Goal: Task Accomplishment & Management: Complete application form

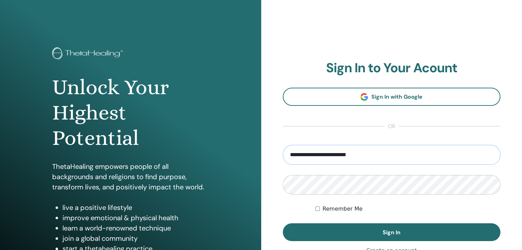
click at [408, 159] on input "**********" at bounding box center [392, 155] width 218 height 20
type input "**********"
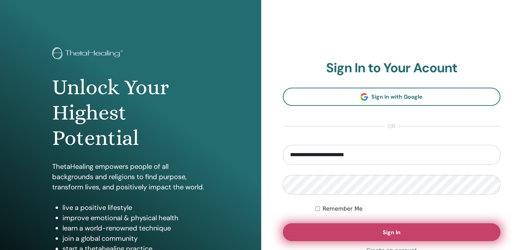
click at [406, 234] on button "Sign In" at bounding box center [392, 233] width 218 height 18
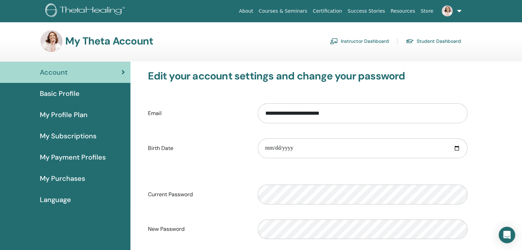
click at [366, 40] on link "Instructor Dashboard" at bounding box center [359, 41] width 59 height 11
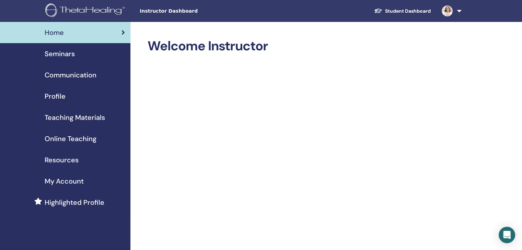
click at [68, 55] on span "Seminars" at bounding box center [60, 54] width 30 height 10
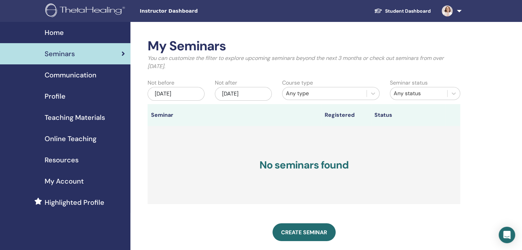
scroll to position [34, 0]
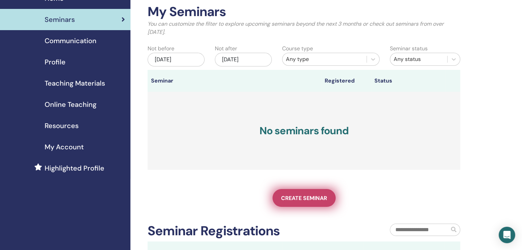
click at [307, 199] on span "Create seminar" at bounding box center [304, 198] width 46 height 7
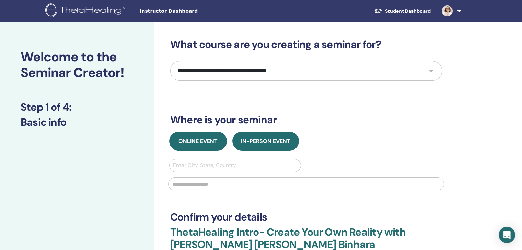
click at [199, 142] on span "Online Event" at bounding box center [197, 141] width 39 height 7
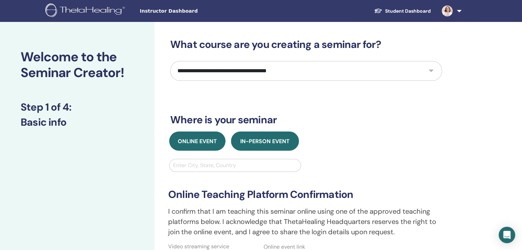
click at [268, 141] on span "In-Person Event" at bounding box center [264, 141] width 49 height 7
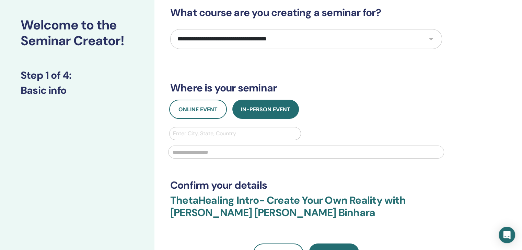
scroll to position [69, 0]
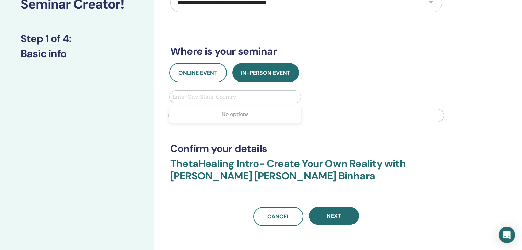
click at [232, 96] on div at bounding box center [235, 97] width 124 height 10
type input "***"
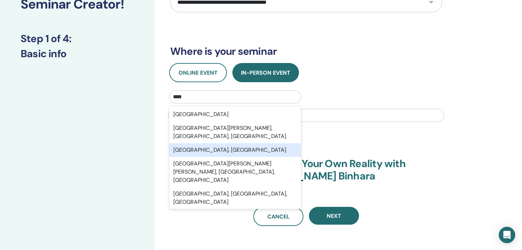
click at [199, 143] on div "São Paulo, BRA" at bounding box center [235, 150] width 132 height 14
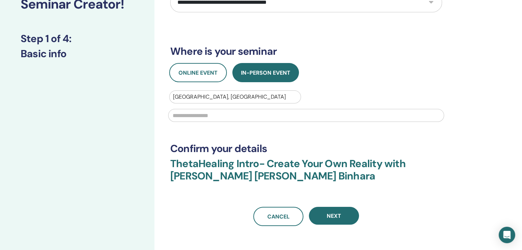
scroll to position [103, 0]
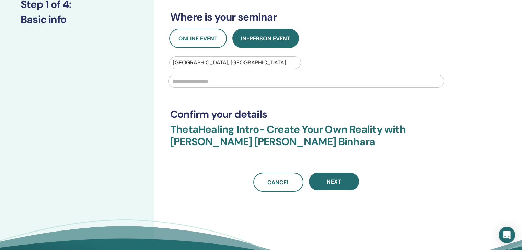
click at [245, 84] on input "text" at bounding box center [306, 81] width 276 height 13
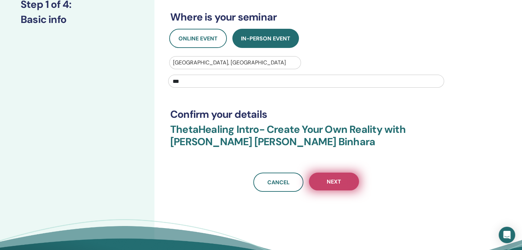
type input "***"
click at [340, 175] on button "Next" at bounding box center [334, 182] width 50 height 18
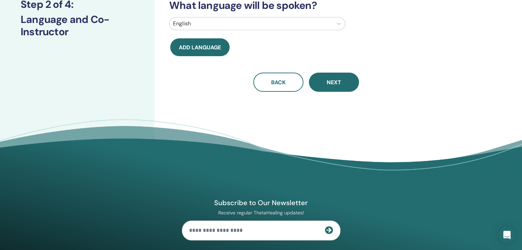
scroll to position [69, 0]
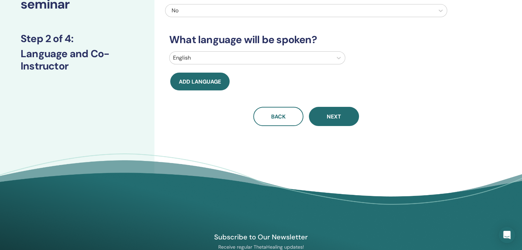
click at [228, 58] on div at bounding box center [251, 58] width 156 height 10
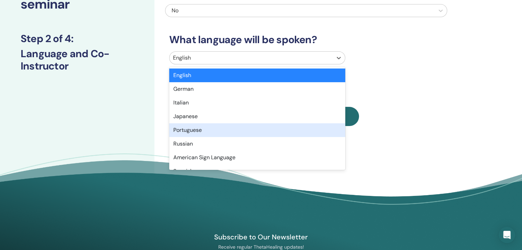
click at [196, 129] on div "Portuguese" at bounding box center [257, 131] width 176 height 14
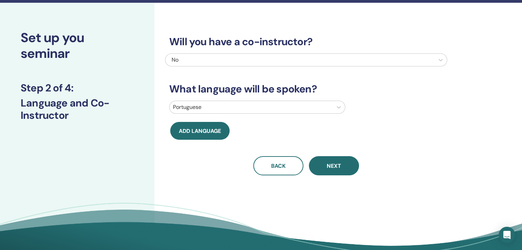
scroll to position [34, 0]
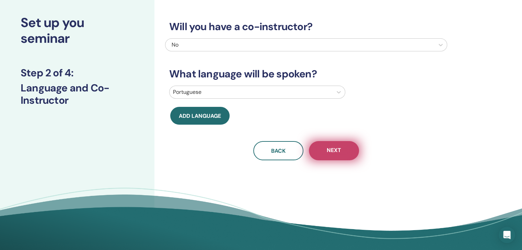
click at [338, 151] on span "Next" at bounding box center [334, 151] width 14 height 9
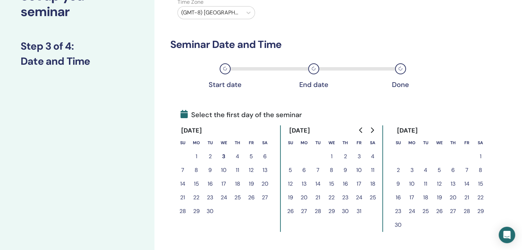
scroll to position [103, 0]
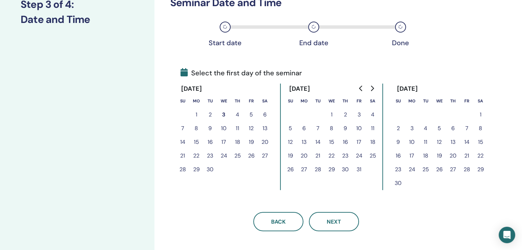
click at [264, 155] on button "27" at bounding box center [265, 156] width 14 height 14
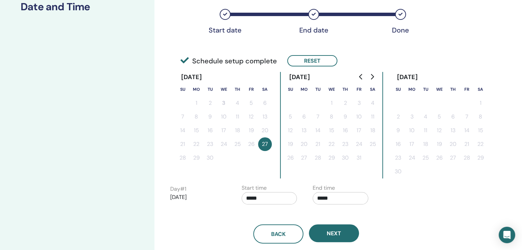
scroll to position [137, 0]
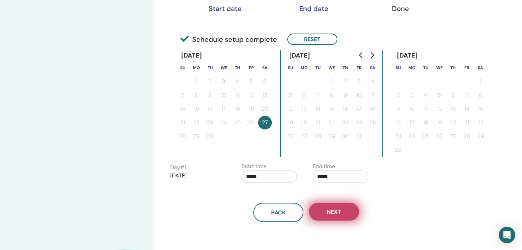
click at [337, 210] on span "Next" at bounding box center [334, 212] width 14 height 7
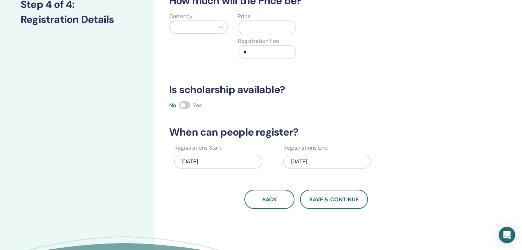
scroll to position [0, 0]
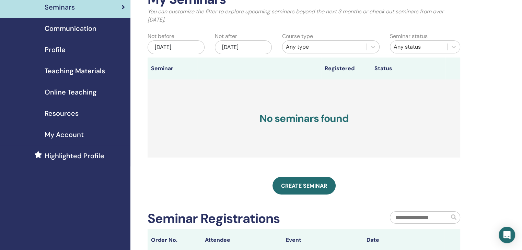
scroll to position [69, 0]
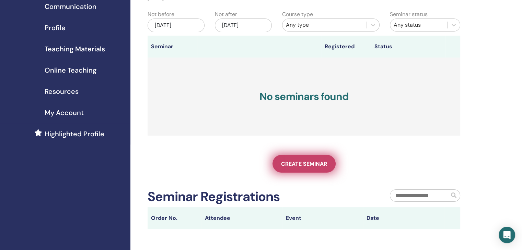
click at [310, 161] on span "Create seminar" at bounding box center [304, 164] width 46 height 7
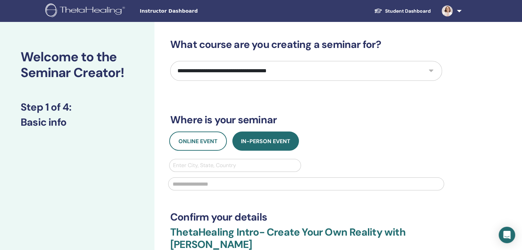
click at [254, 69] on select "**********" at bounding box center [306, 71] width 272 height 20
select select "****"
click at [170, 61] on select "**********" at bounding box center [306, 71] width 272 height 20
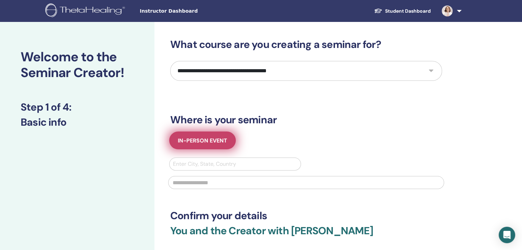
click at [218, 143] on span "In-Person Event" at bounding box center [202, 140] width 49 height 7
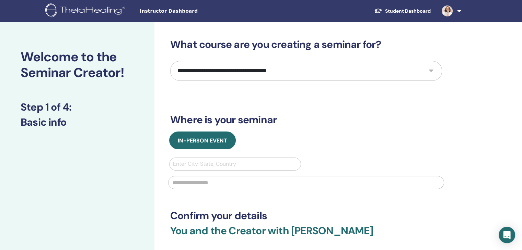
click at [245, 168] on div at bounding box center [235, 165] width 124 height 10
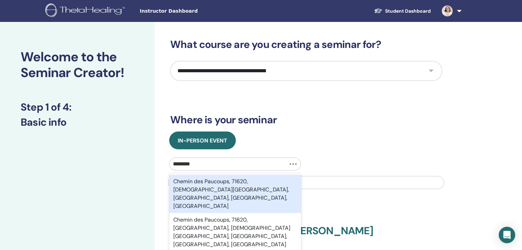
type input "*******"
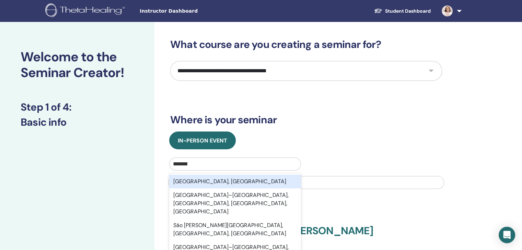
click at [217, 183] on div "São Paulo, BRA" at bounding box center [235, 182] width 132 height 14
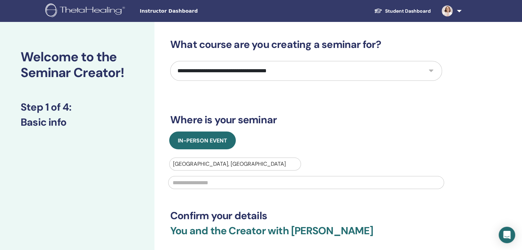
click at [209, 187] on input "text" at bounding box center [306, 182] width 276 height 13
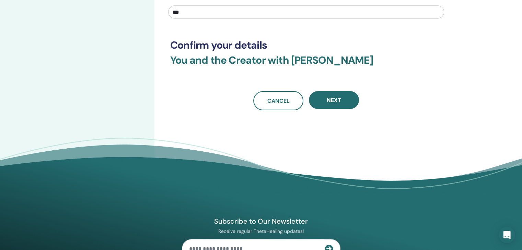
scroll to position [172, 0]
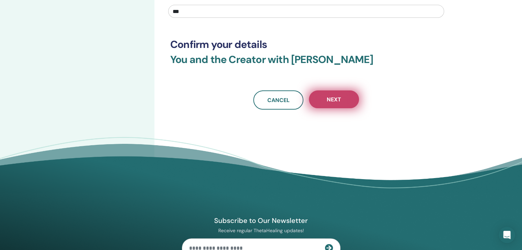
type input "***"
click at [329, 106] on button "Next" at bounding box center [334, 100] width 50 height 18
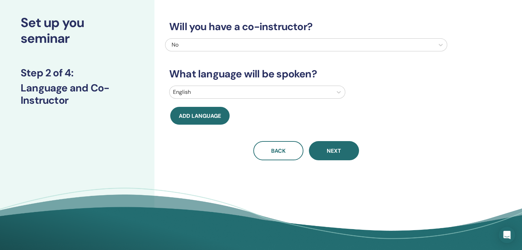
scroll to position [0, 0]
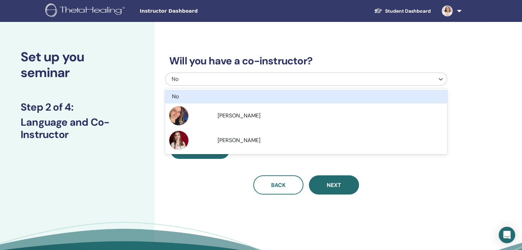
click at [233, 81] on div "No" at bounding box center [280, 79] width 216 height 8
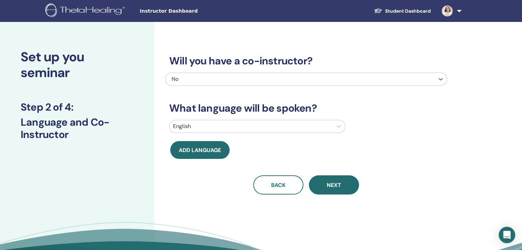
click at [234, 127] on div at bounding box center [251, 127] width 156 height 10
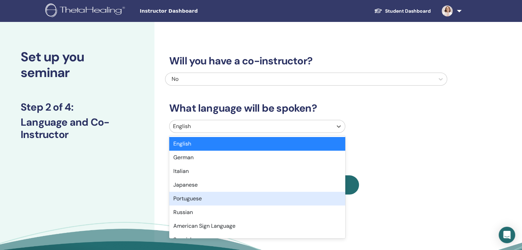
click at [203, 200] on div "Portuguese" at bounding box center [257, 199] width 176 height 14
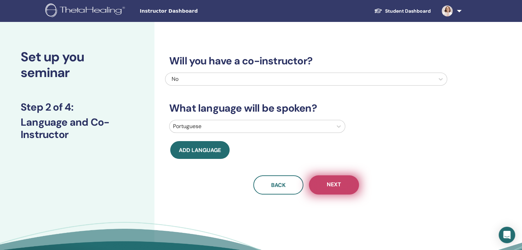
click at [343, 189] on button "Next" at bounding box center [334, 185] width 50 height 19
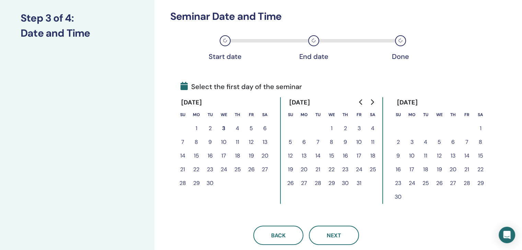
scroll to position [103, 0]
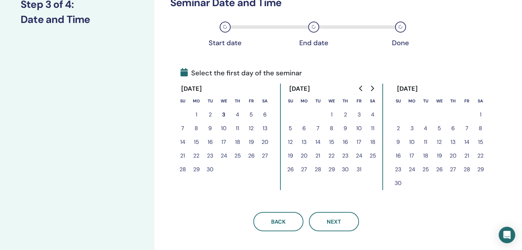
click at [265, 155] on button "27" at bounding box center [265, 156] width 14 height 14
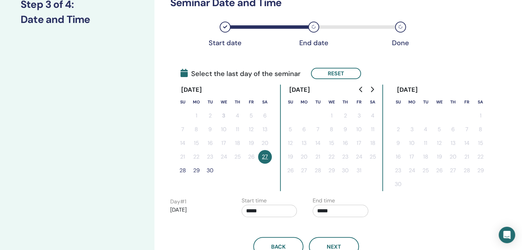
click at [183, 169] on button "28" at bounding box center [183, 171] width 14 height 14
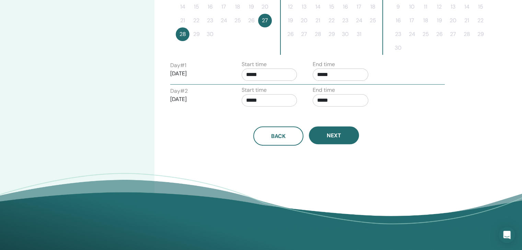
scroll to position [240, 0]
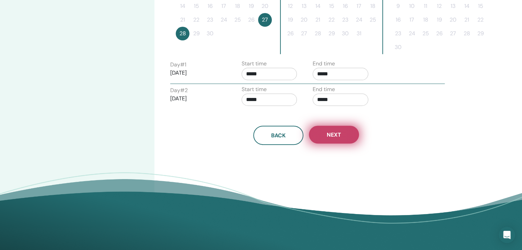
click at [336, 138] on button "Next" at bounding box center [334, 135] width 50 height 18
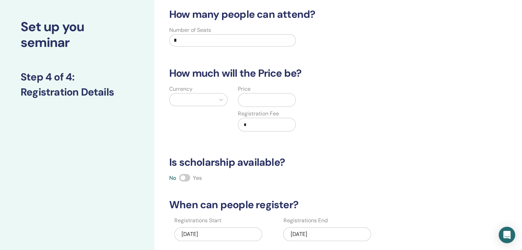
scroll to position [34, 0]
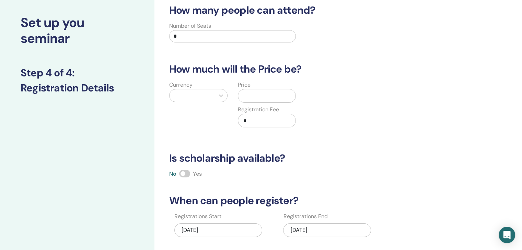
click at [224, 40] on input "*" at bounding box center [232, 36] width 127 height 12
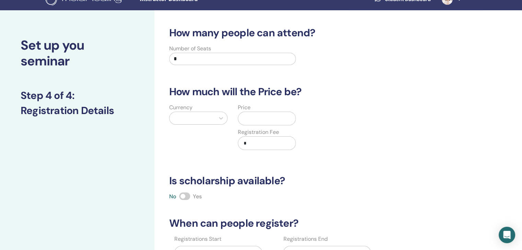
scroll to position [0, 0]
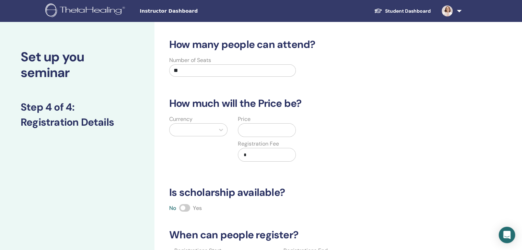
type input "**"
click at [202, 133] on div at bounding box center [192, 130] width 38 height 10
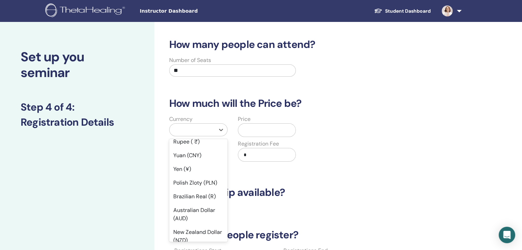
scroll to position [91, 0]
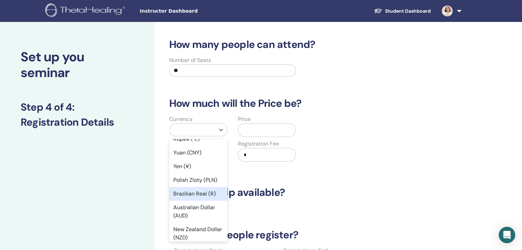
click at [206, 195] on div "Brazilian Real (R)" at bounding box center [198, 194] width 58 height 14
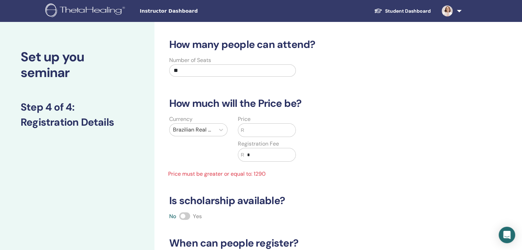
click at [266, 135] on input "text" at bounding box center [269, 130] width 51 height 13
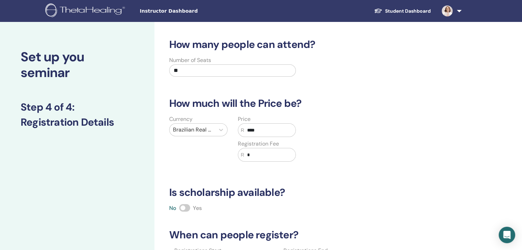
type input "****"
click at [259, 159] on input "*" at bounding box center [269, 155] width 51 height 13
type input "*"
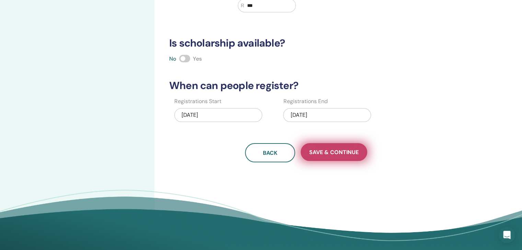
scroll to position [206, 0]
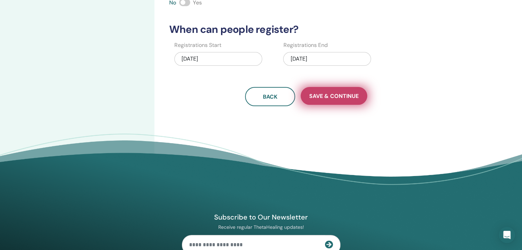
type input "***"
click at [342, 98] on span "Save & Continue" at bounding box center [333, 96] width 49 height 7
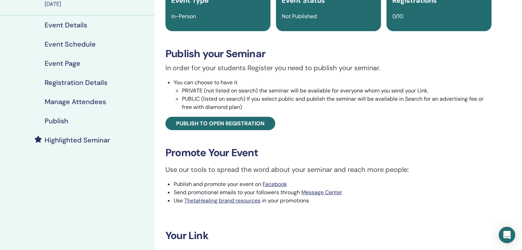
scroll to position [69, 0]
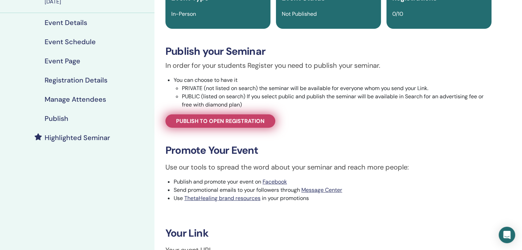
click at [231, 121] on span "Publish to open registration" at bounding box center [220, 121] width 89 height 7
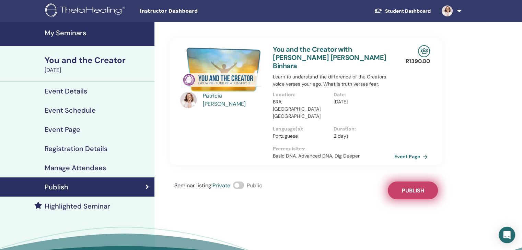
click at [416, 187] on span "Publish" at bounding box center [413, 190] width 22 height 7
